Goal: Task Accomplishment & Management: Manage account settings

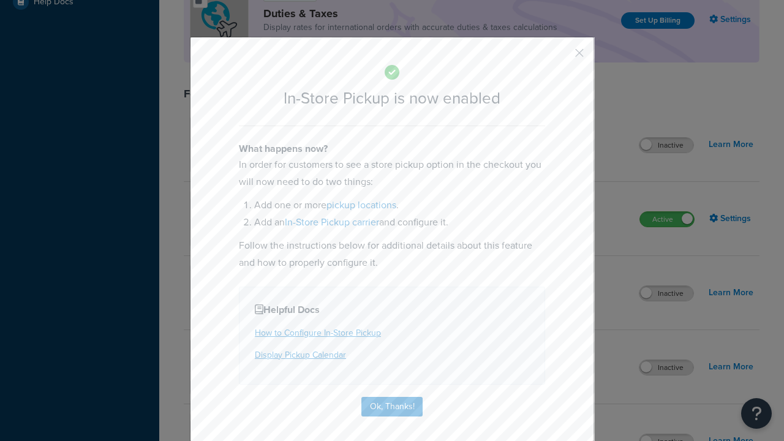
click at [561, 57] on button "button" at bounding box center [561, 57] width 3 height 3
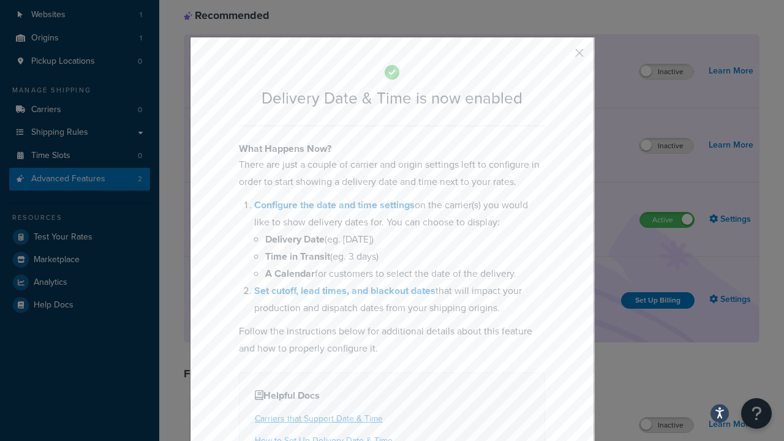
click at [561, 57] on button "button" at bounding box center [561, 57] width 3 height 3
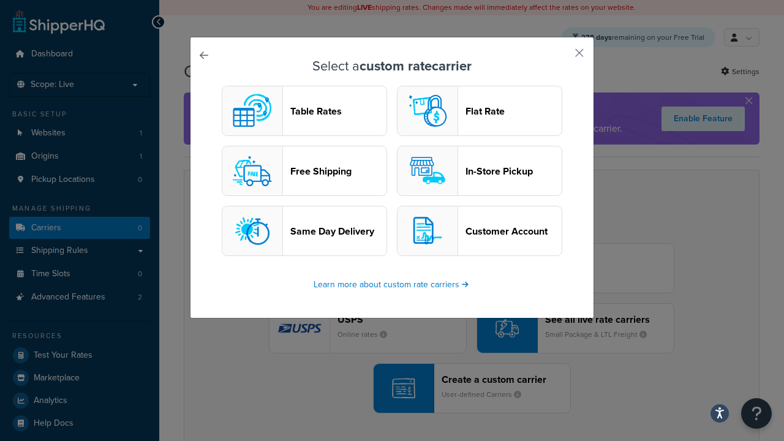
click at [479, 171] on header "In-Store Pickup" at bounding box center [513, 171] width 96 height 12
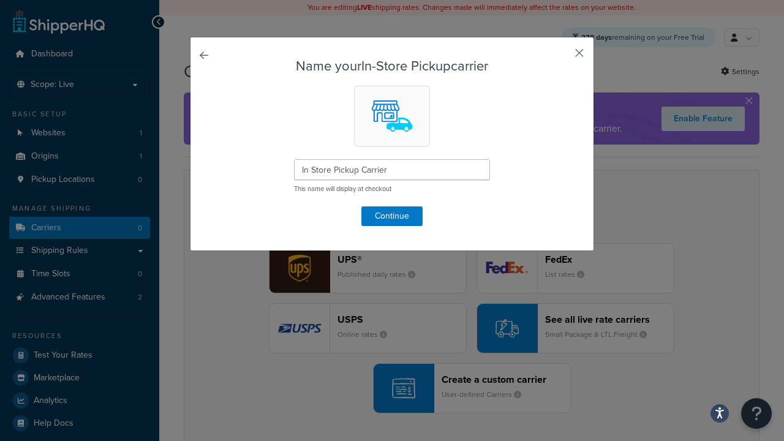
click at [561, 57] on button "button" at bounding box center [561, 57] width 3 height 3
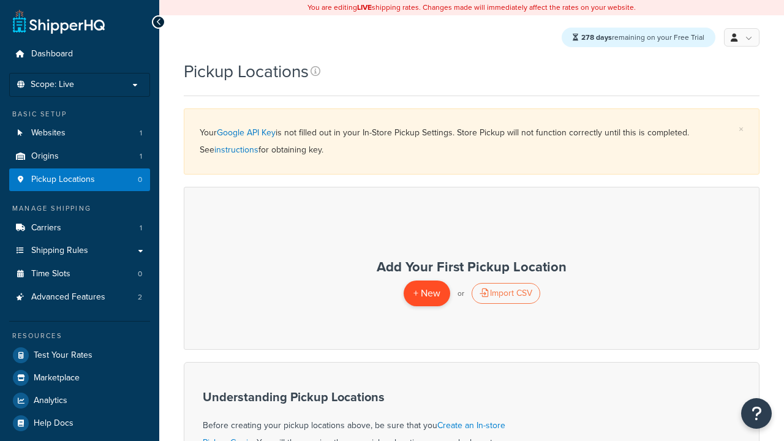
click at [426, 293] on span "+ New" at bounding box center [426, 293] width 27 height 14
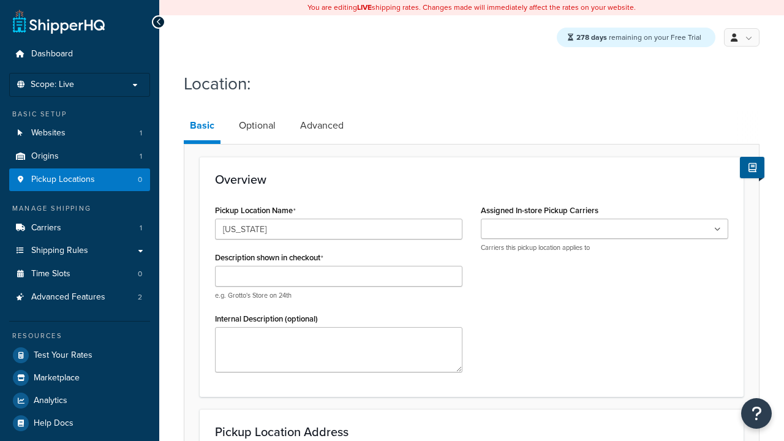
type input "[US_STATE]"
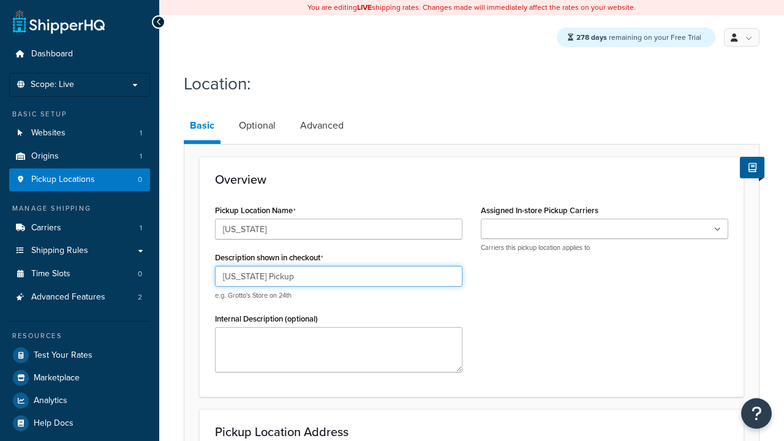
type input "[US_STATE] Pickup"
click at [604, 230] on ul at bounding box center [604, 229] width 247 height 20
type input "3385 Michelson Drive"
type input "Suite B"
type input "Irvine"
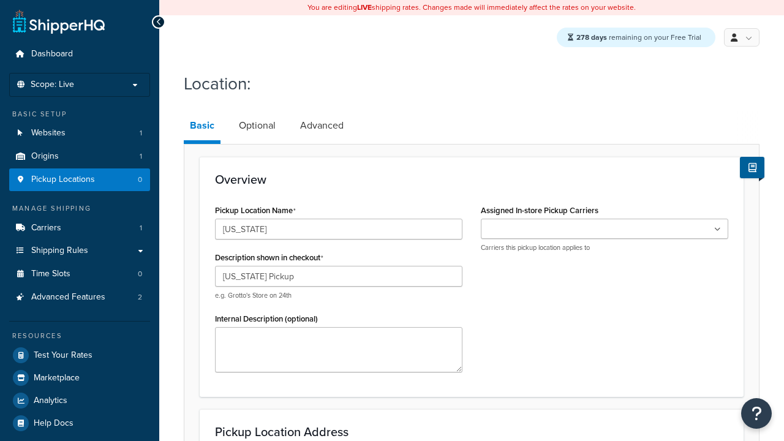
select select "5"
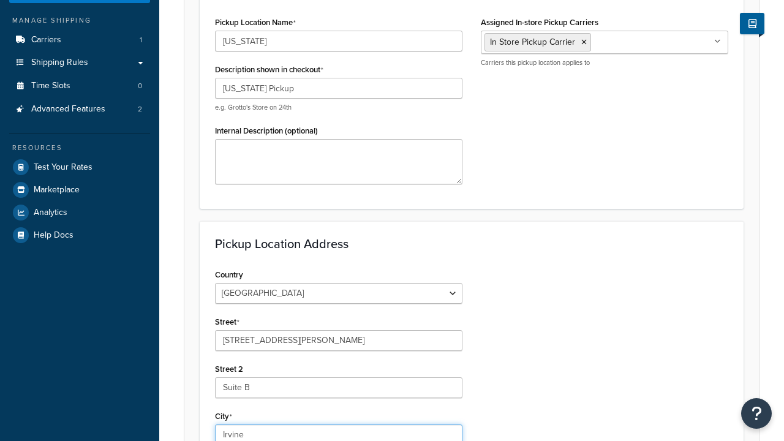
type input "Irvine"
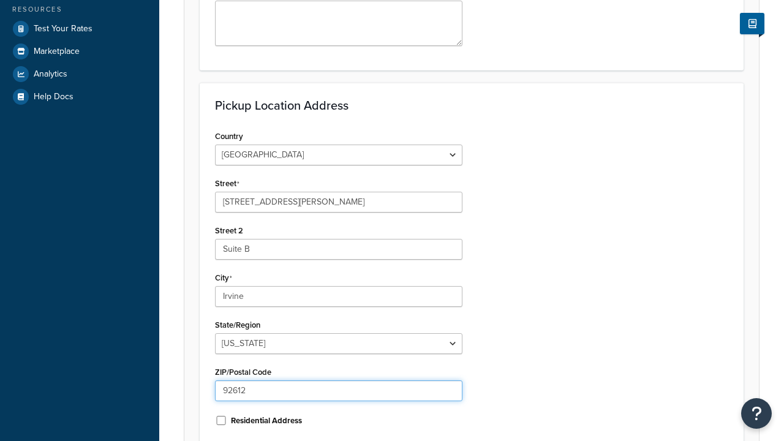
type input "92612"
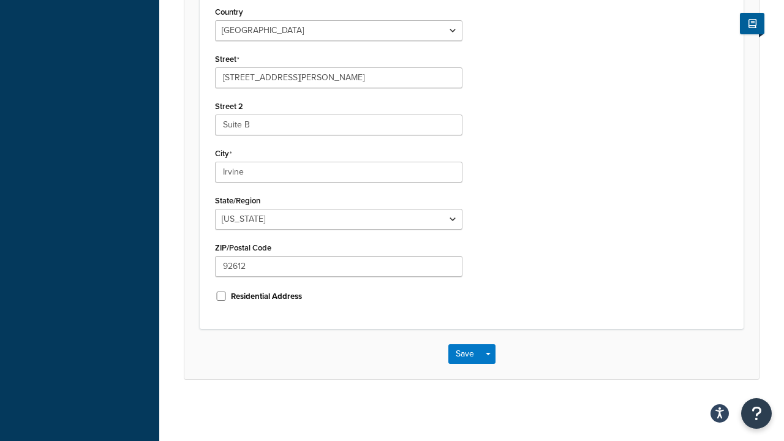
scroll to position [0, 0]
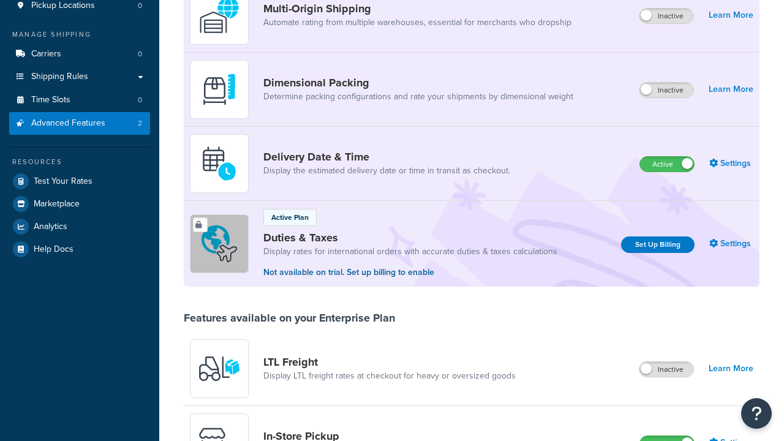
click at [667, 436] on label "Active" at bounding box center [667, 443] width 54 height 15
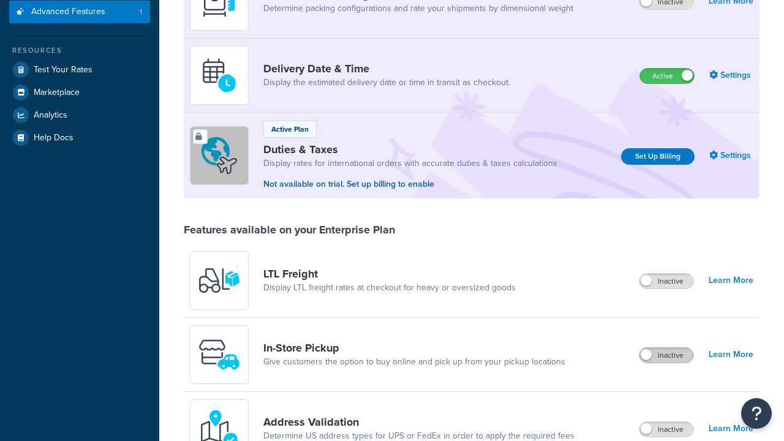
click at [667, 83] on label "Active" at bounding box center [667, 76] width 54 height 15
